Goal: Check status: Check status

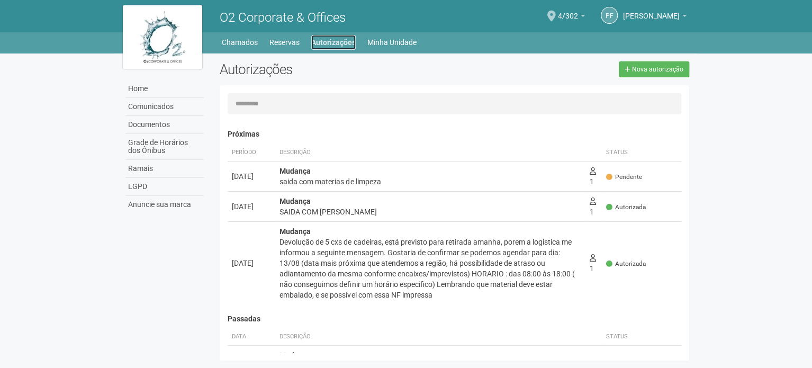
click at [326, 40] on link "Autorizações" at bounding box center [333, 42] width 44 height 15
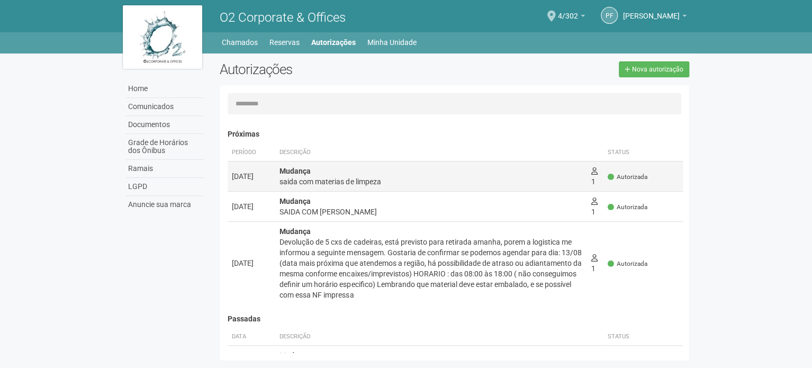
click at [592, 175] on span "1" at bounding box center [594, 176] width 6 height 19
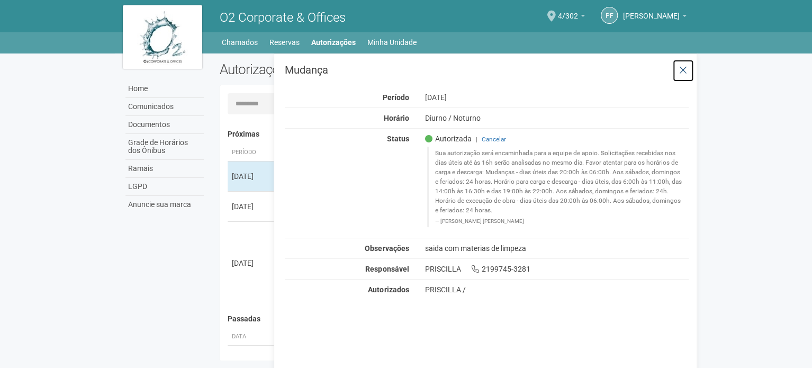
click at [681, 69] on icon at bounding box center [683, 70] width 8 height 11
